Goal: Contribute content

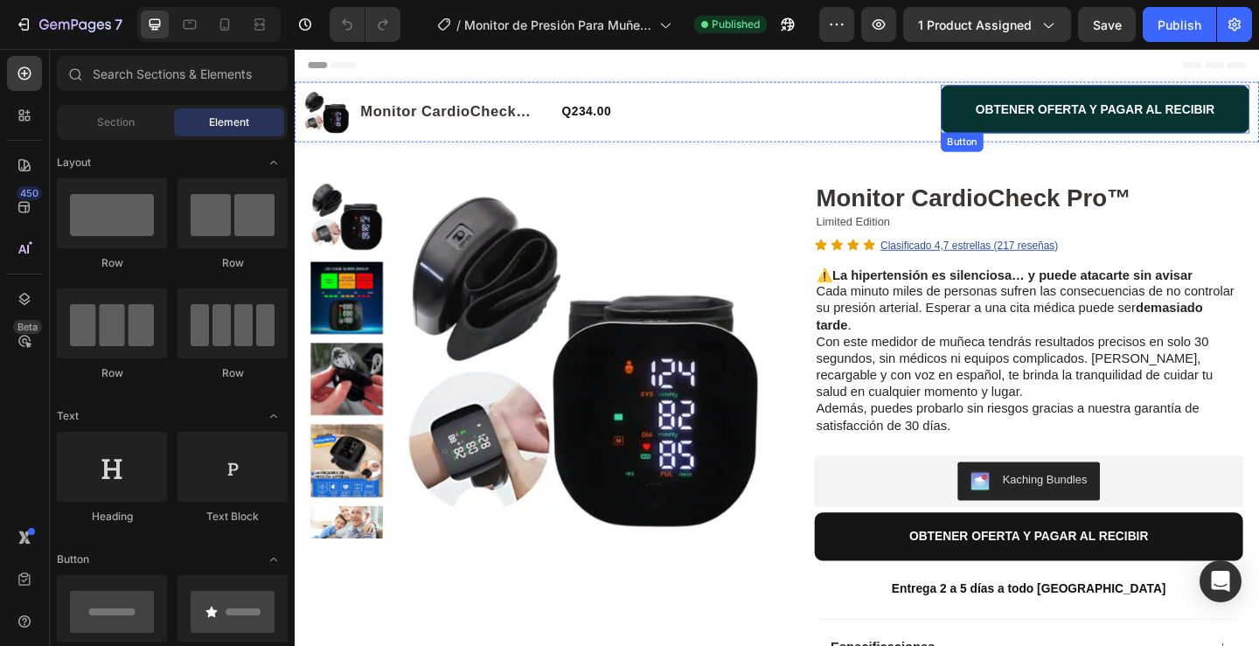
click at [998, 118] on button "OBTENER OFERTA Y PAGAR AL RECIBIR" at bounding box center [1166, 114] width 336 height 52
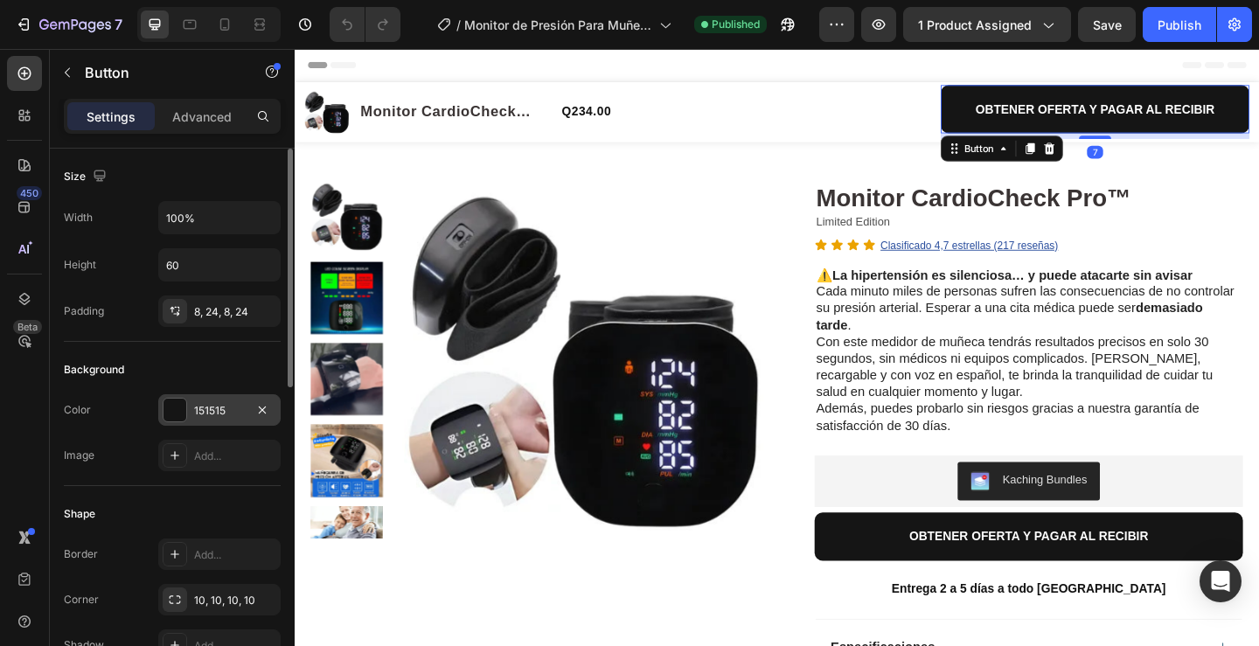
click at [232, 411] on div "151515" at bounding box center [219, 411] width 51 height 16
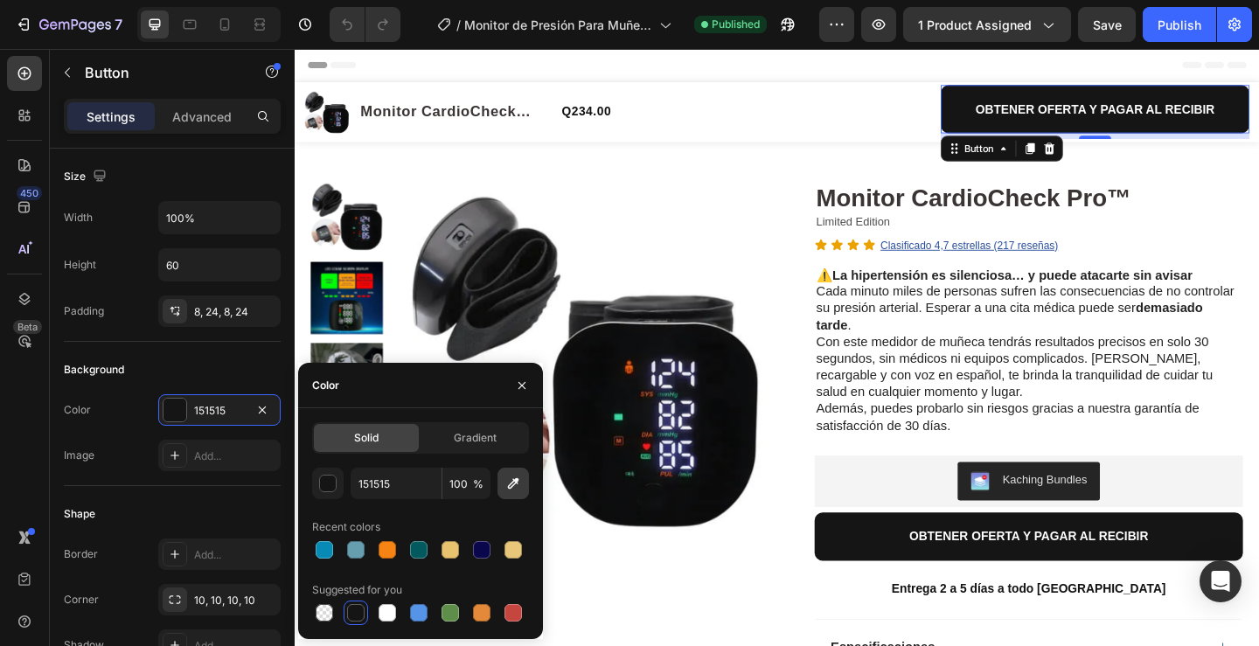
click at [510, 483] on icon "button" at bounding box center [512, 483] width 17 height 17
type input "3ADAA4"
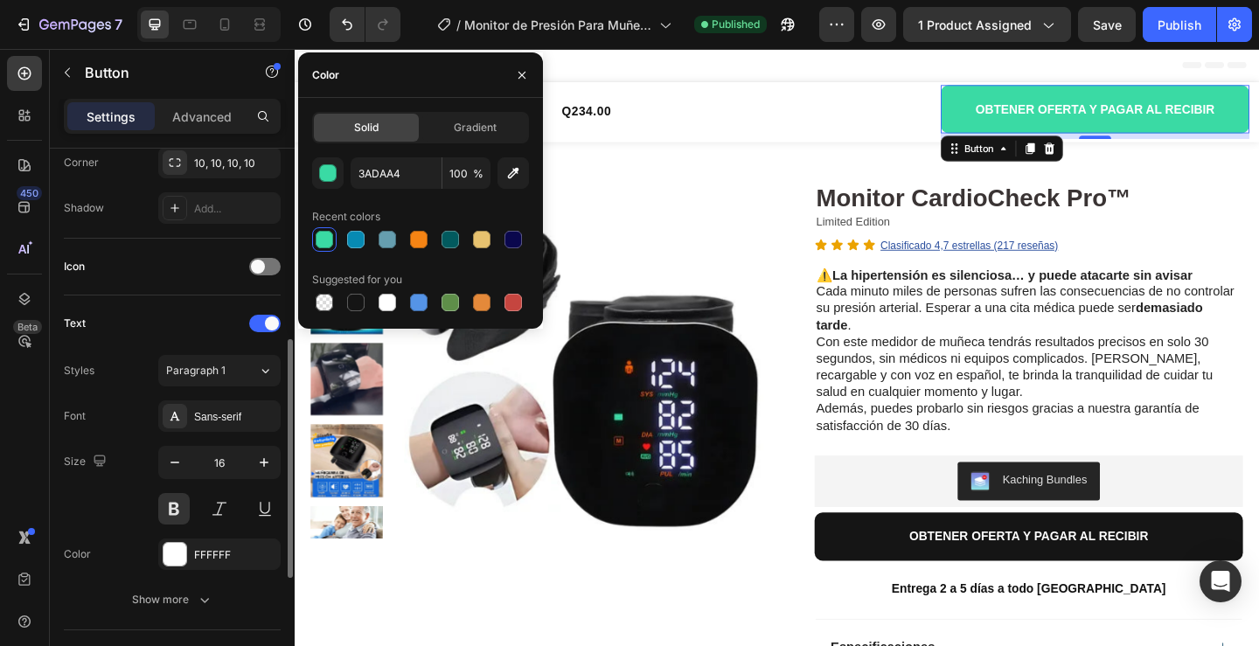
scroll to position [525, 0]
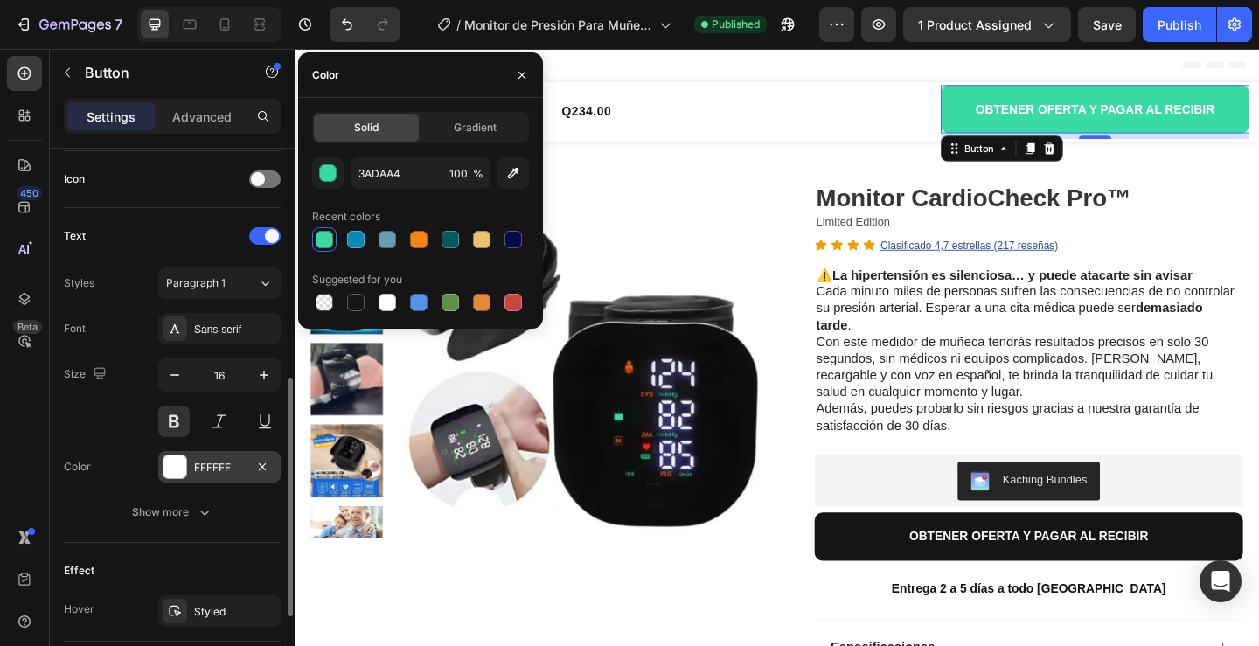
click at [220, 467] on div "FFFFFF" at bounding box center [219, 468] width 51 height 16
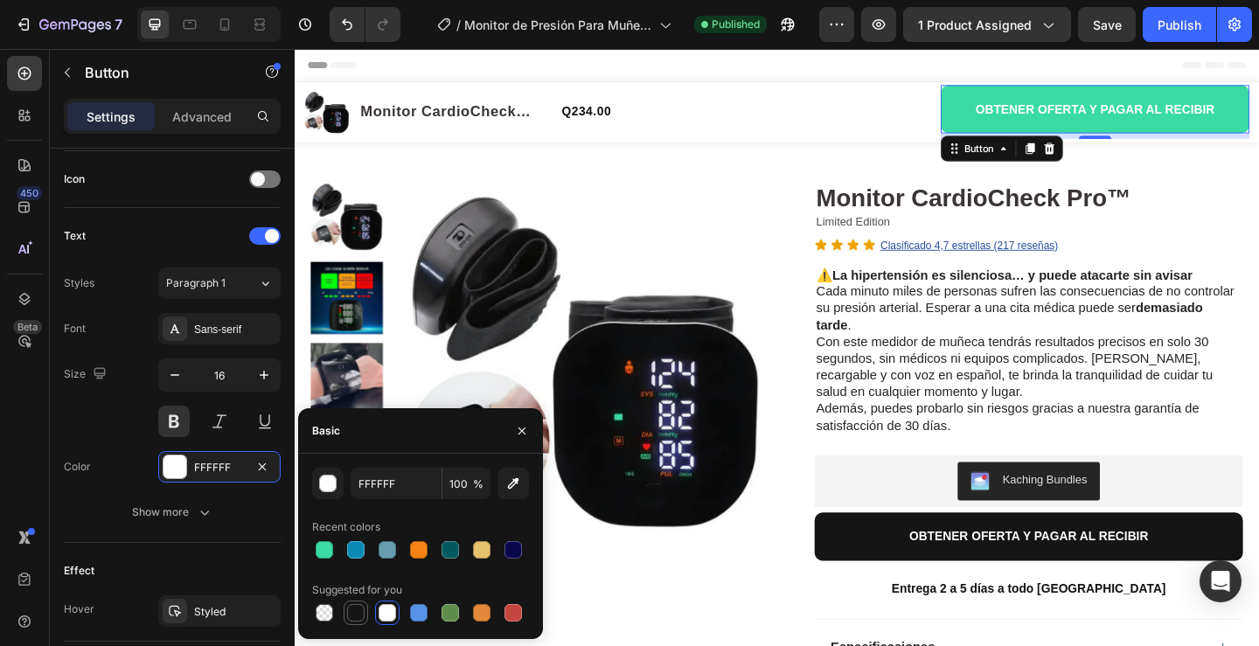
click at [357, 611] on div at bounding box center [355, 612] width 17 height 17
type input "151515"
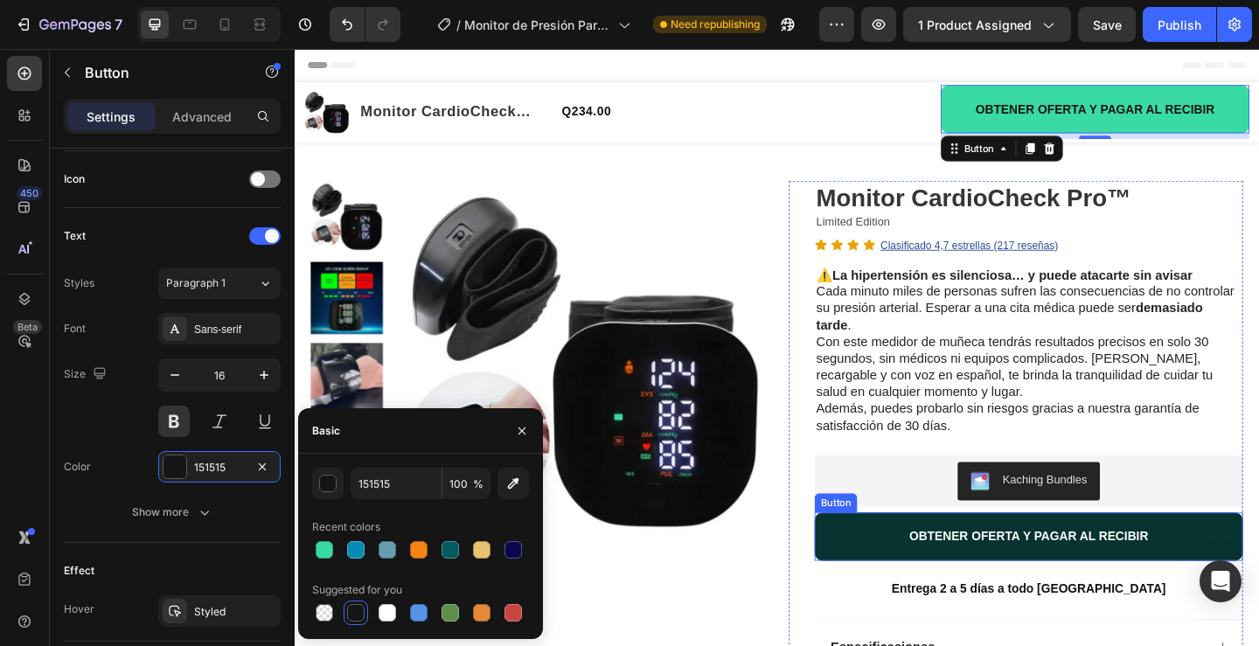
click at [885, 582] on button "OBTENER OFERTA Y PAGAR AL RECIBIR" at bounding box center [1093, 579] width 466 height 52
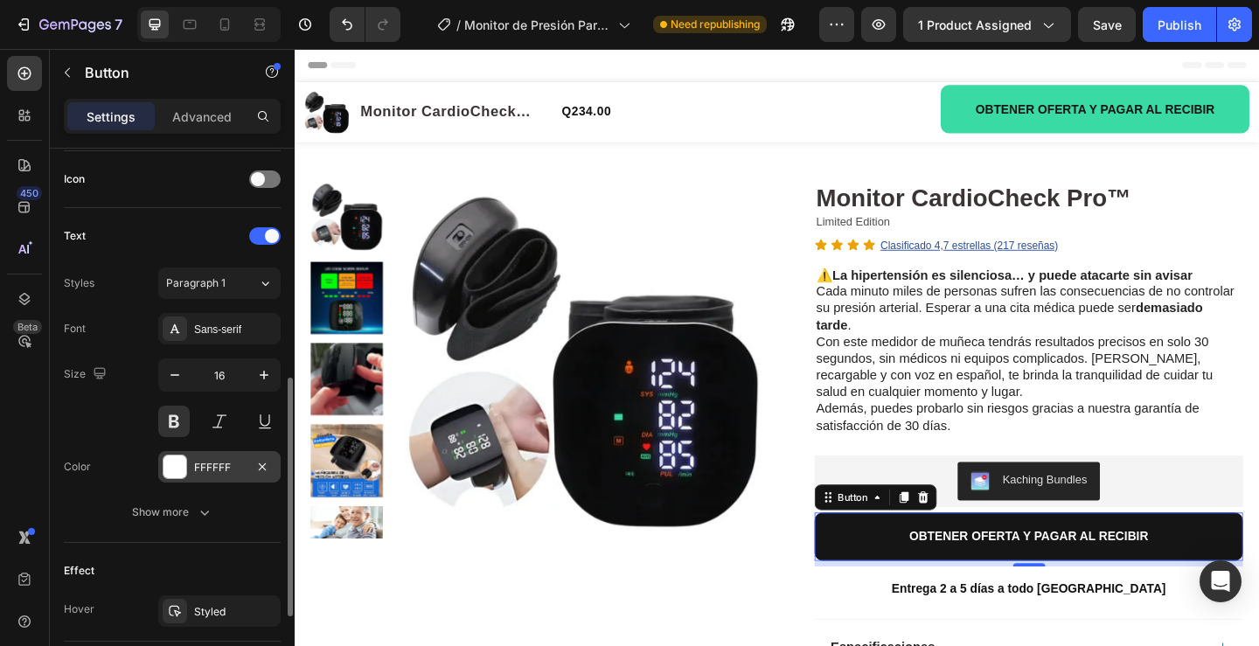
click at [226, 472] on div "FFFFFF" at bounding box center [219, 468] width 51 height 16
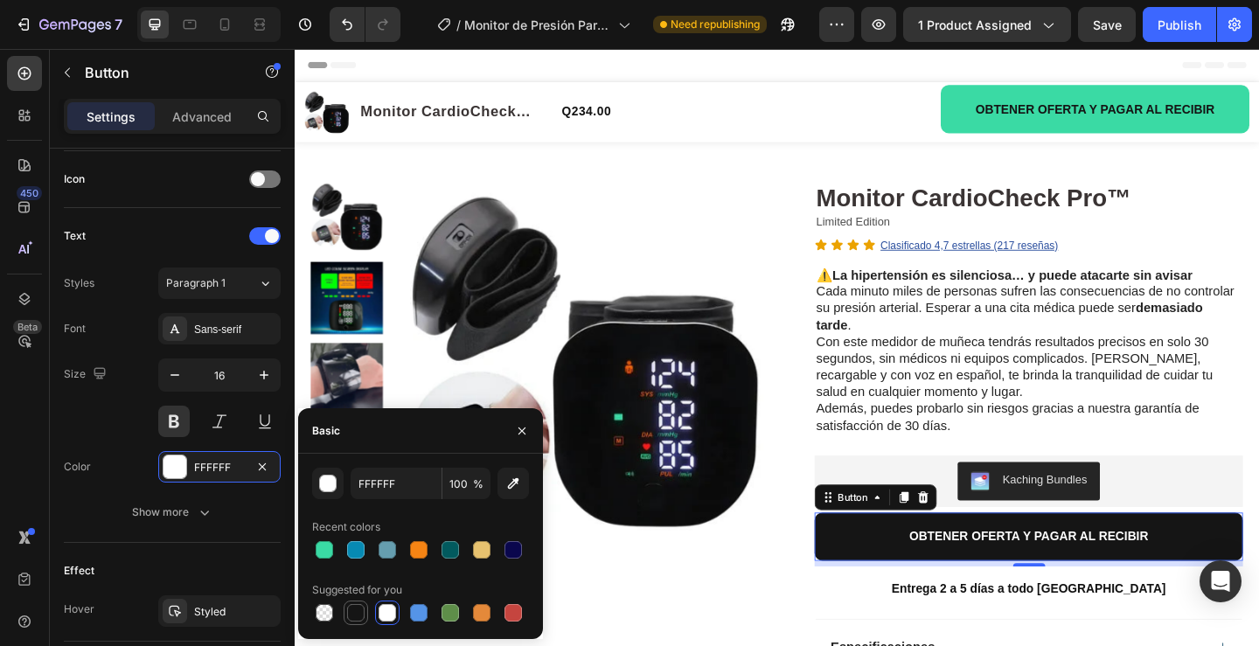
click at [359, 610] on div at bounding box center [355, 612] width 17 height 17
type input "151515"
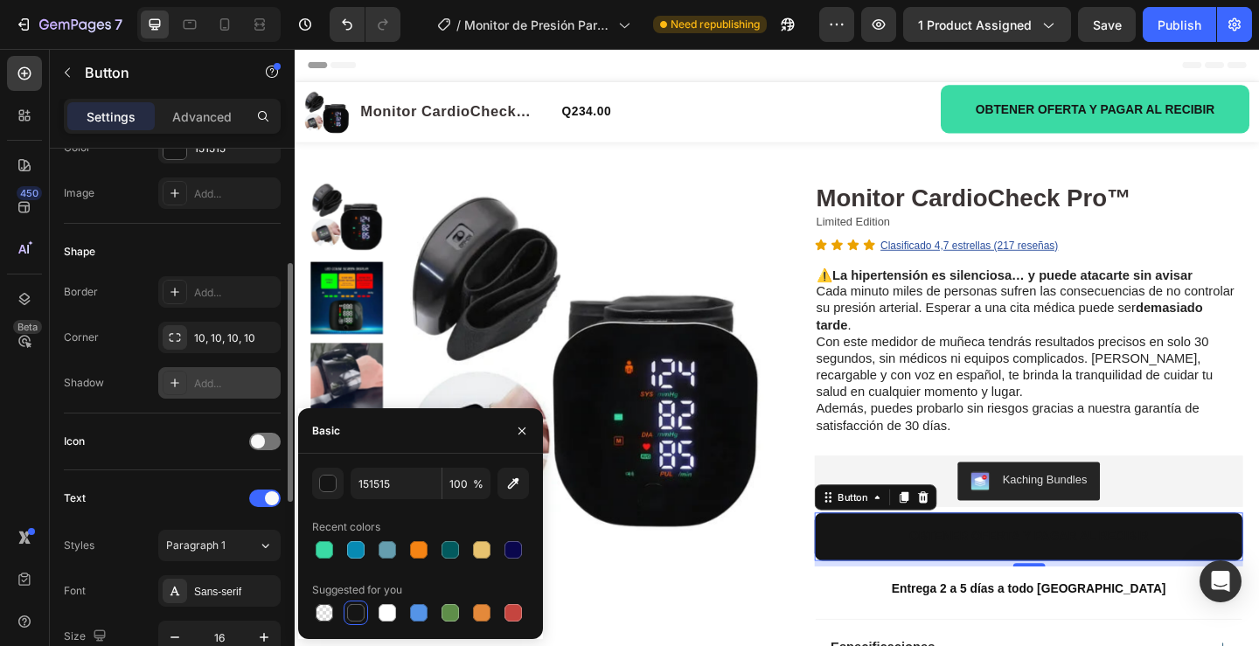
scroll to position [0, 0]
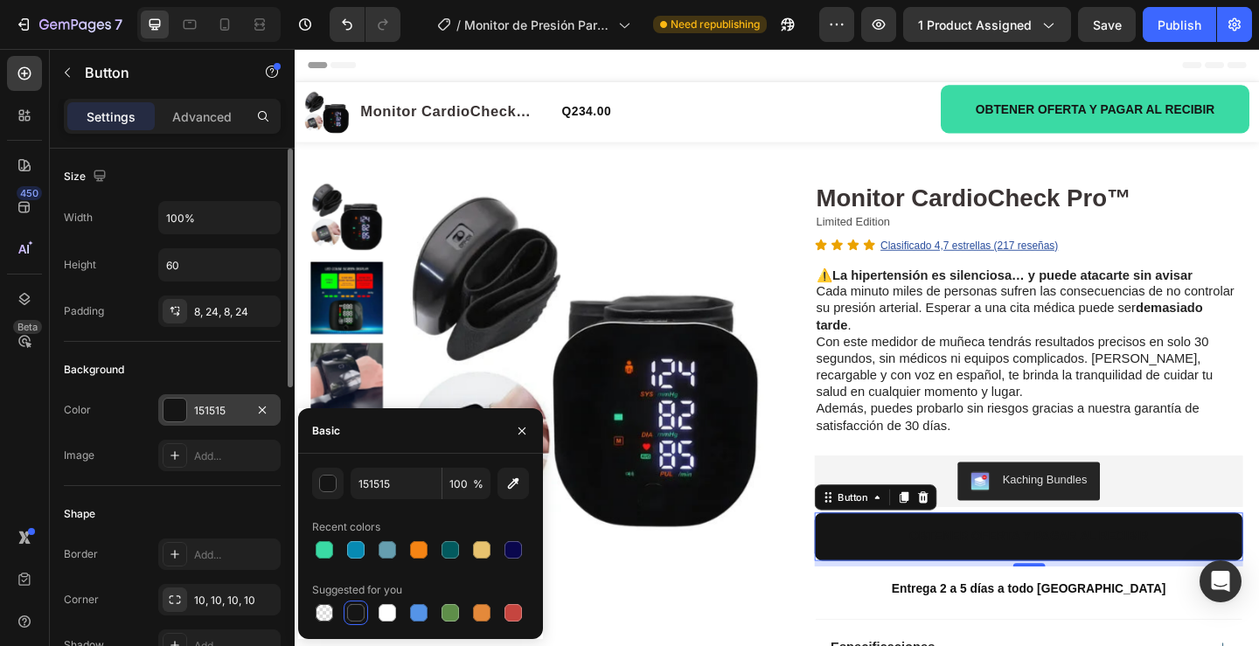
click at [232, 407] on div "151515" at bounding box center [219, 411] width 51 height 16
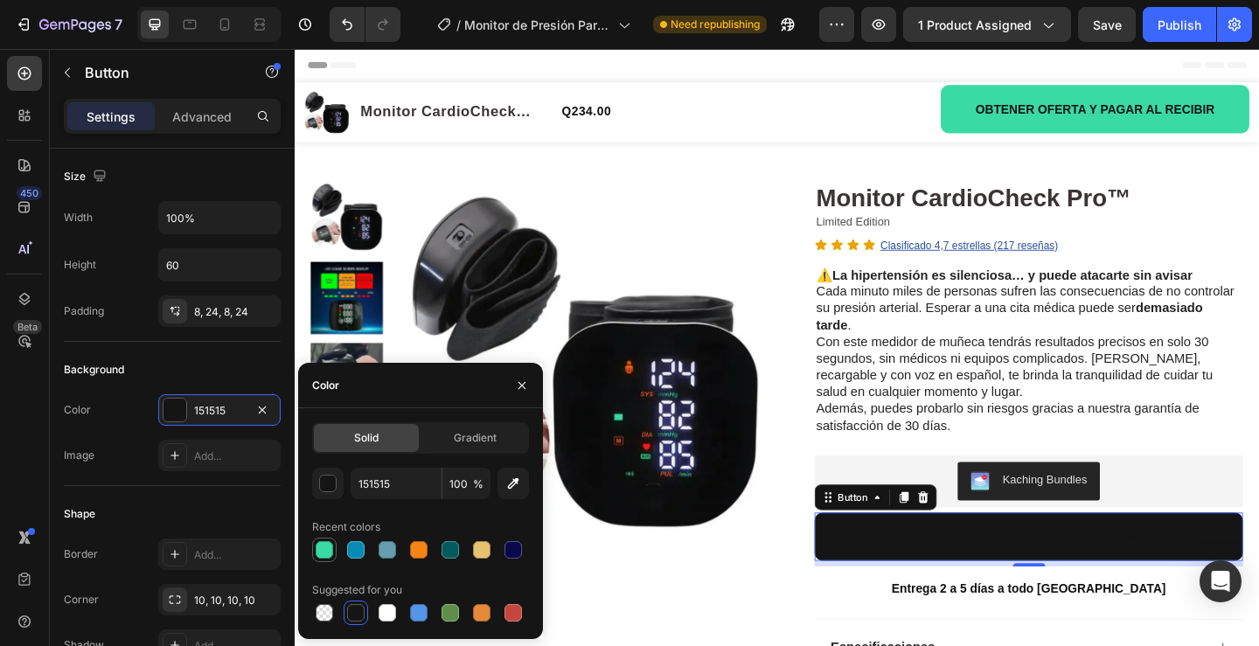
click at [313, 553] on div at bounding box center [324, 550] width 24 height 24
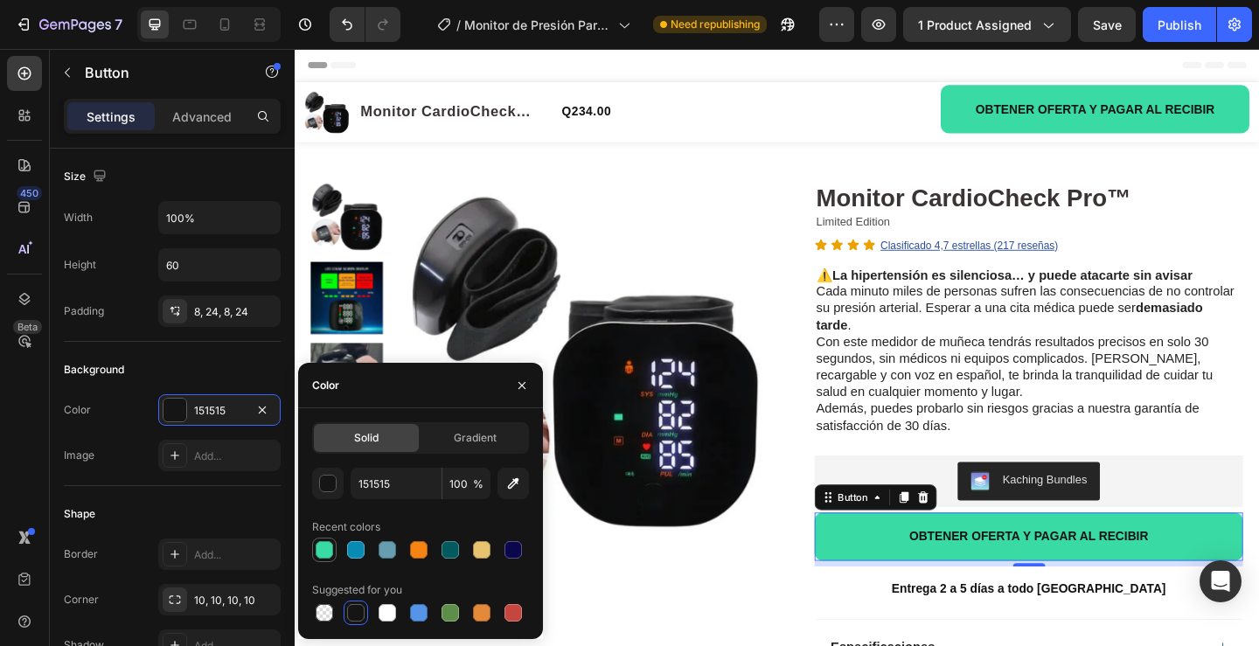
type input "3ADAA4"
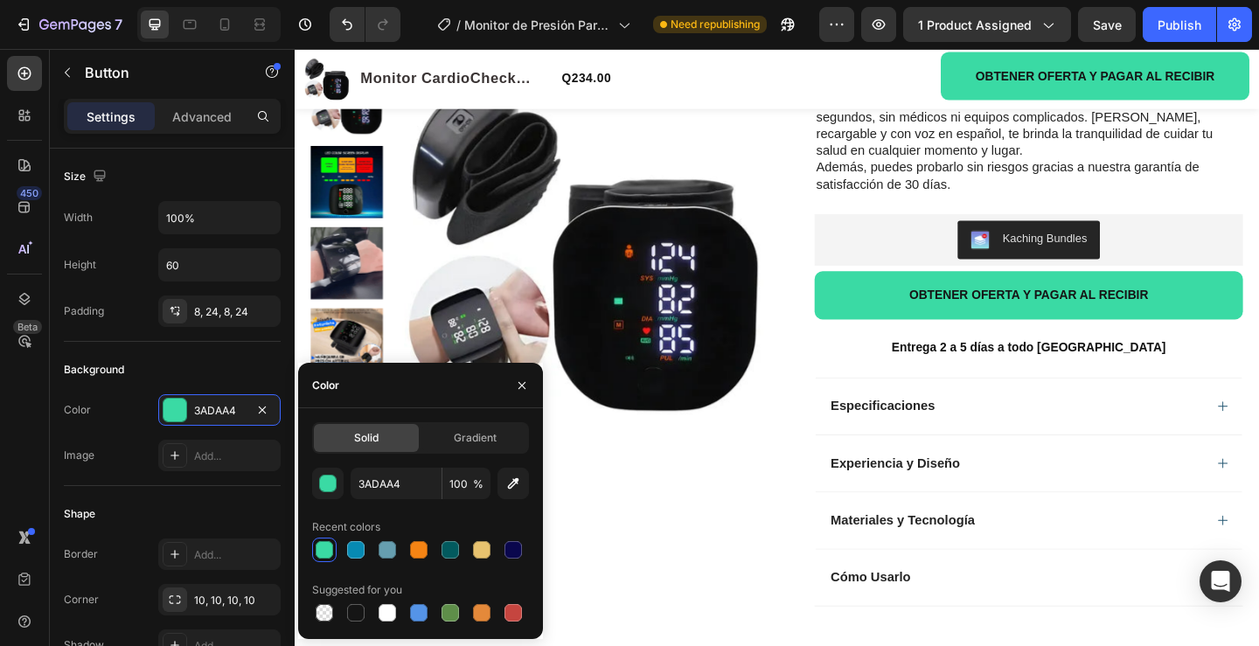
scroll to position [81, 0]
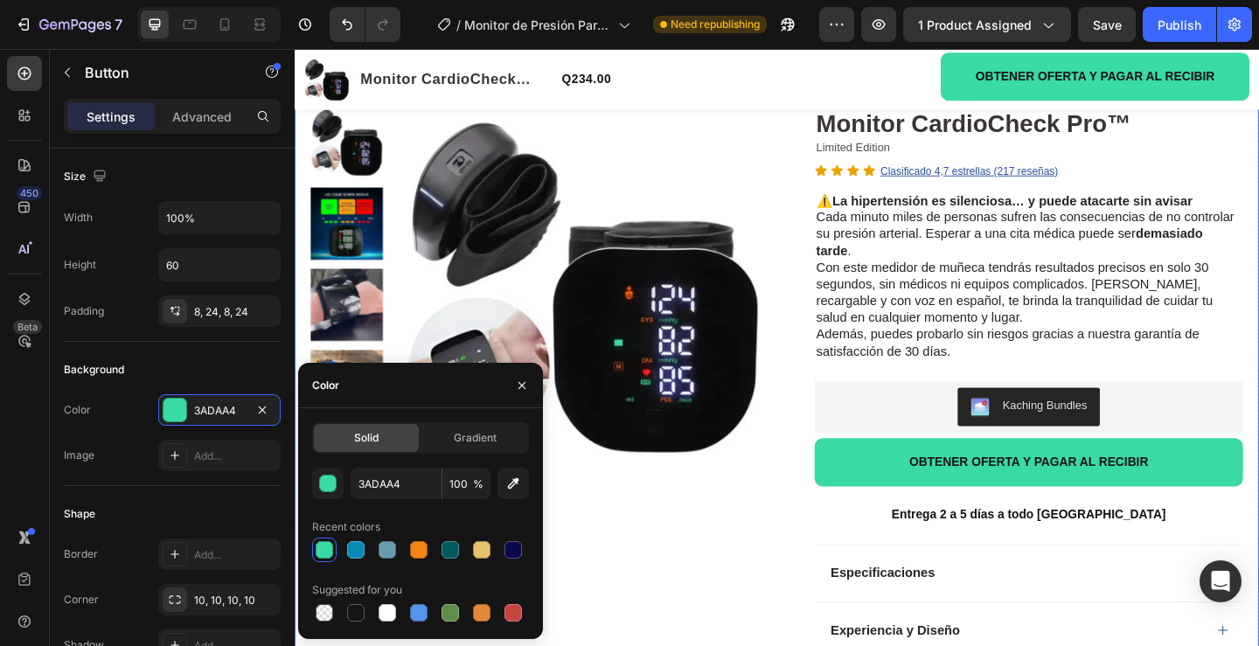
click at [766, 626] on div "Product Images Row" at bounding box center [559, 488] width 494 height 754
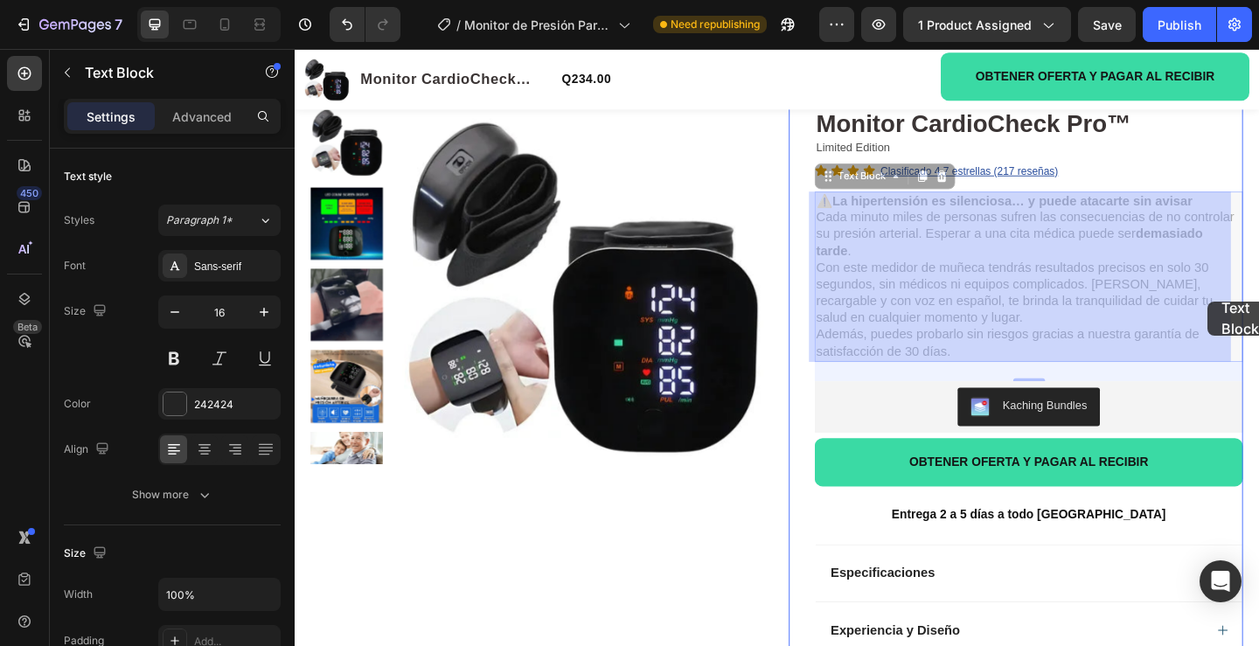
drag, startPoint x: 1158, startPoint y: 301, endPoint x: 1225, endPoint y: 309, distance: 66.9
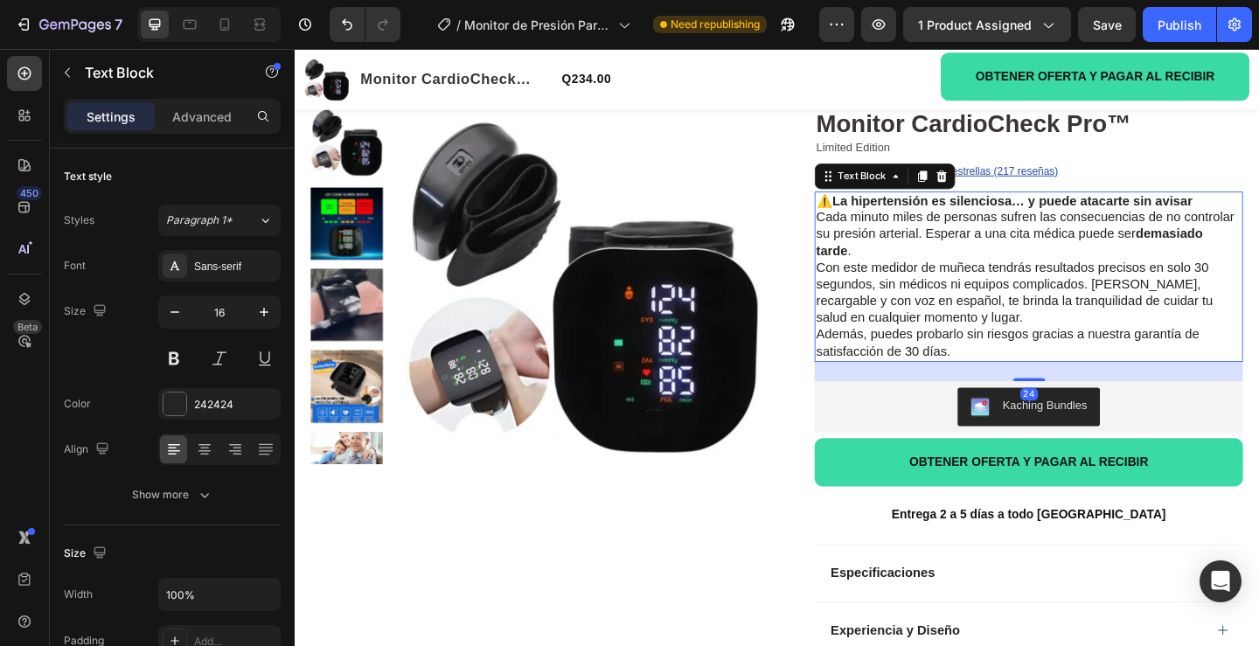
click at [1156, 305] on p "Con este medidor de muñeca tendrás resultados precisos en solo 30 segundos, sin…" at bounding box center [1093, 314] width 462 height 73
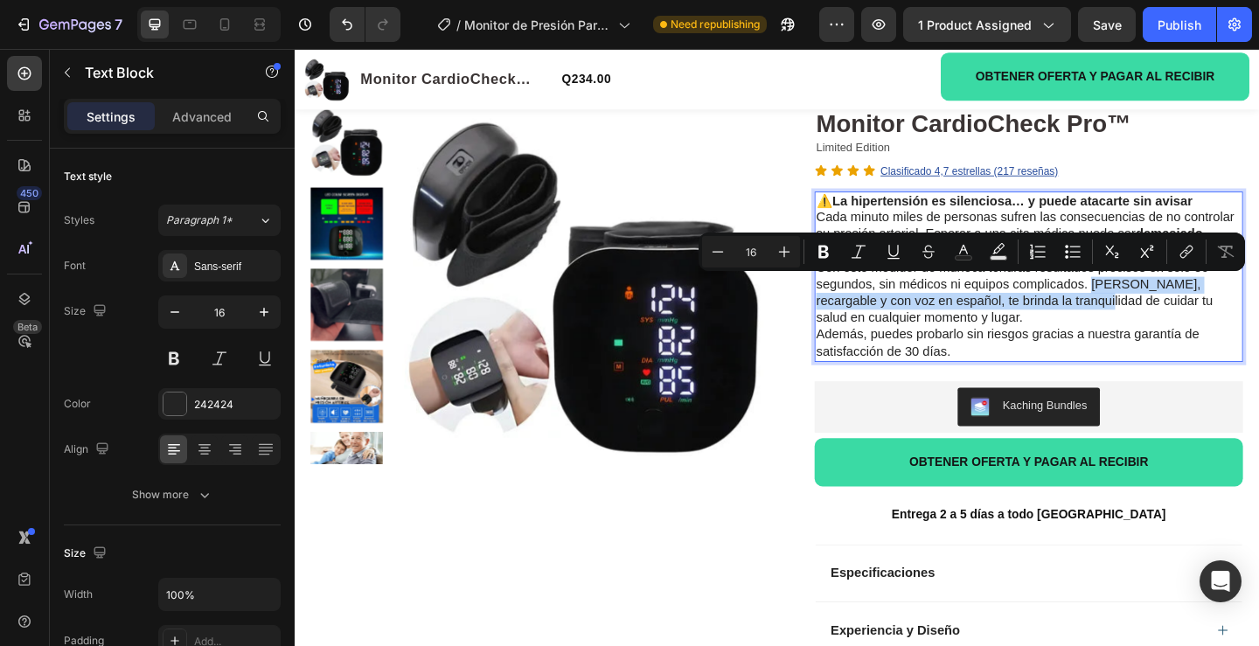
drag, startPoint x: 1154, startPoint y: 303, endPoint x: 1104, endPoint y: 330, distance: 56.7
click at [1103, 326] on p "Con este medidor de muñeca tendrás resultados precisos en solo 30 segundos, sin…" at bounding box center [1093, 314] width 462 height 73
click at [816, 260] on icon "Editor contextual toolbar" at bounding box center [823, 251] width 17 height 17
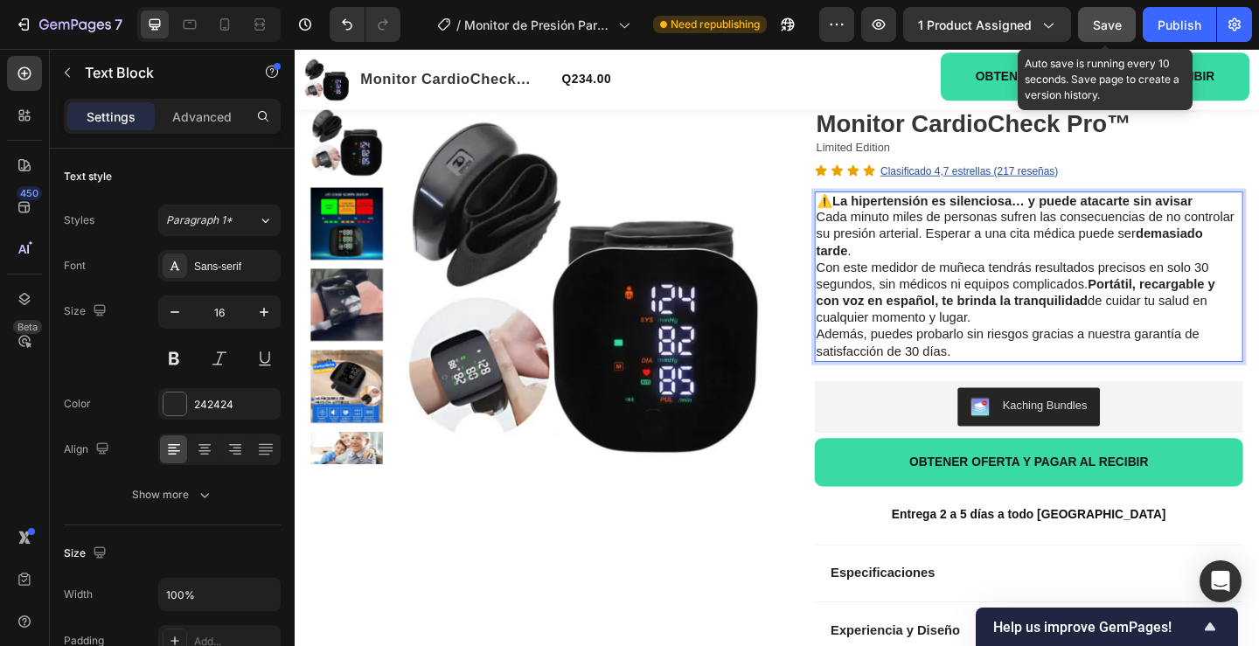
click at [1088, 22] on button "Save" at bounding box center [1107, 24] width 58 height 35
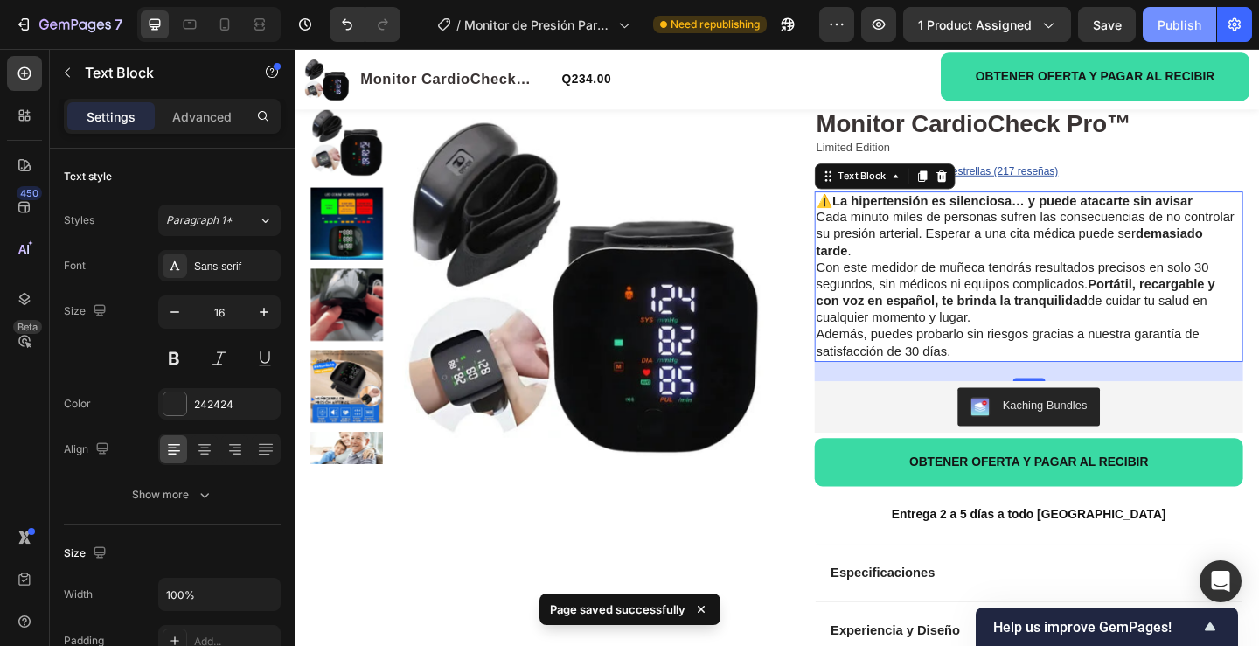
click at [1172, 31] on div "Publish" at bounding box center [1179, 25] width 44 height 18
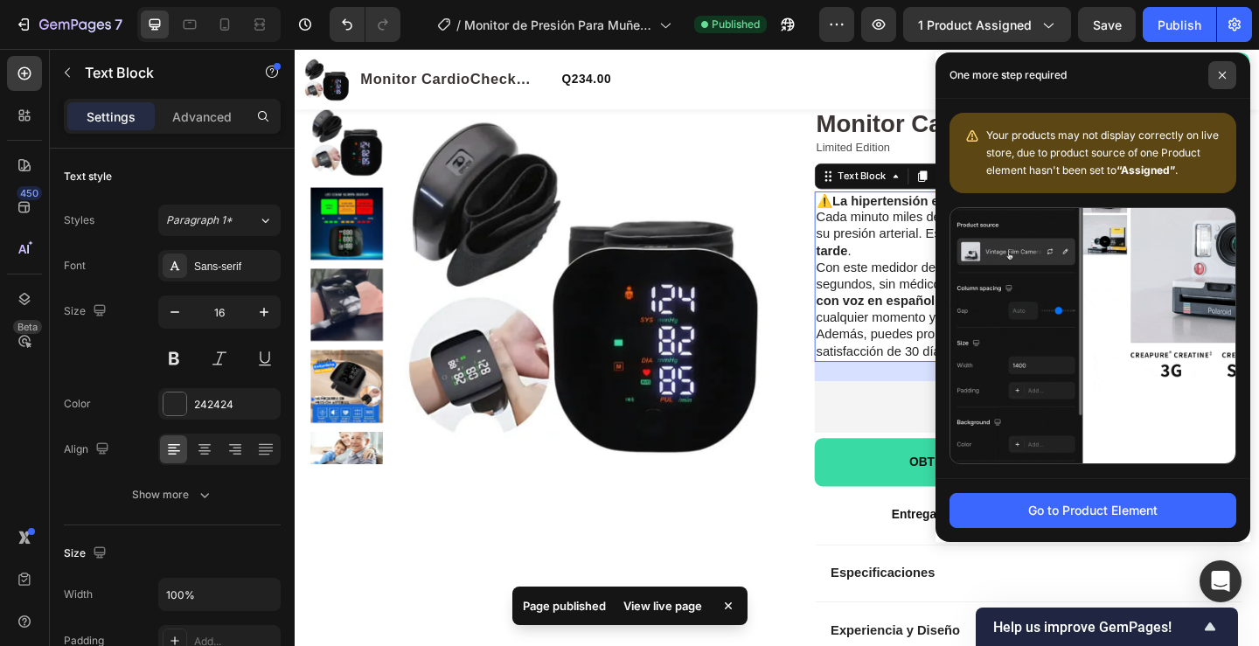
click at [1215, 74] on span at bounding box center [1222, 75] width 28 height 28
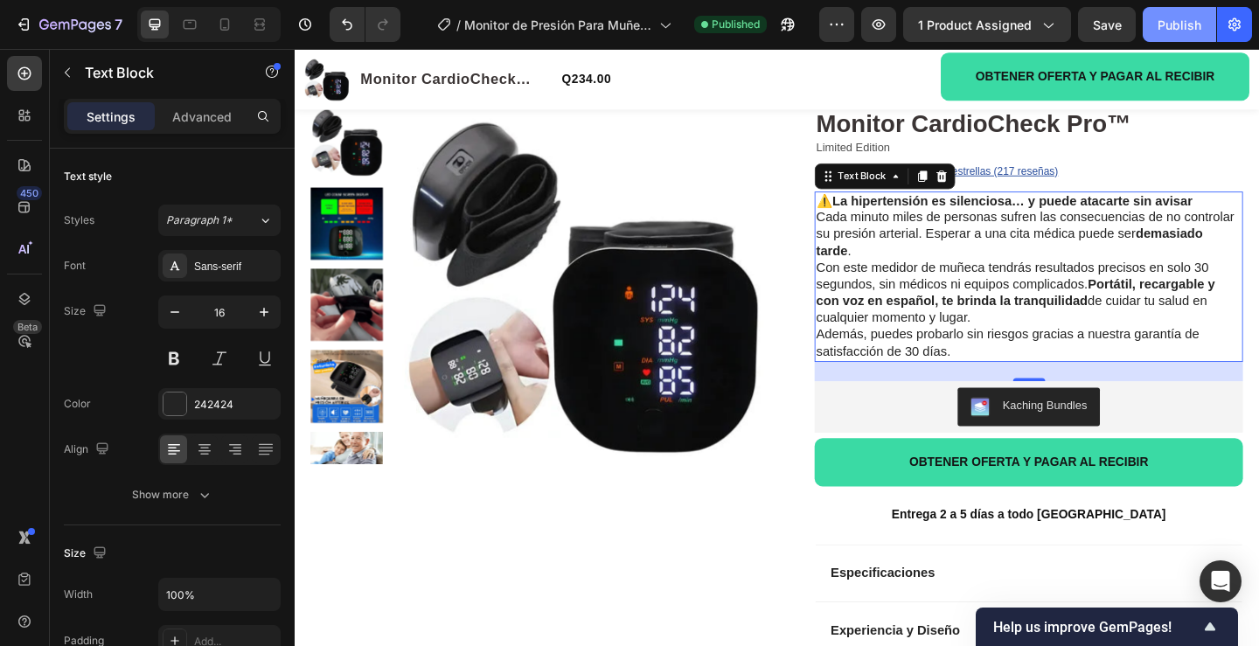
click at [1176, 22] on div "Publish" at bounding box center [1179, 25] width 44 height 18
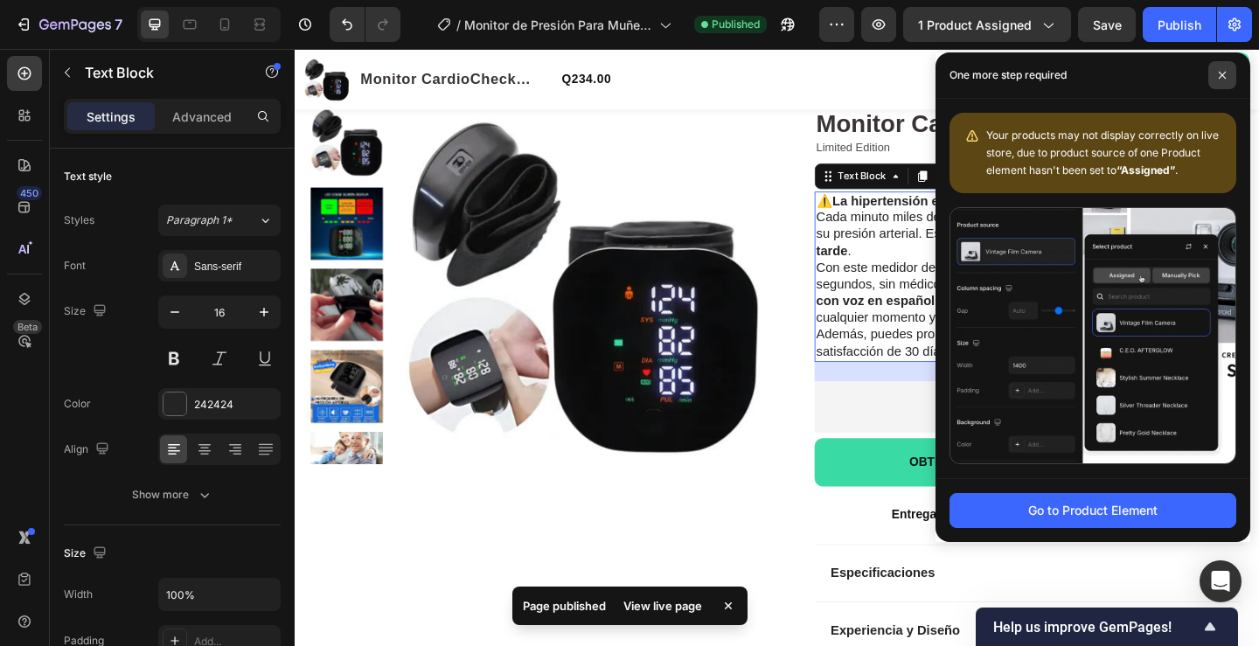
click at [1223, 73] on icon at bounding box center [1222, 75] width 9 height 9
